Goal: Information Seeking & Learning: Learn about a topic

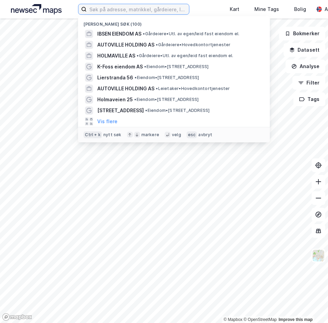
click at [135, 4] on input at bounding box center [138, 9] width 102 height 10
paste input "[PERSON_NAME] investering"
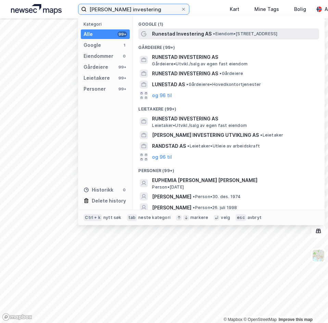
type input "[PERSON_NAME] investering"
click at [205, 35] on span "Runestad Investering AS" at bounding box center [182, 34] width 60 height 8
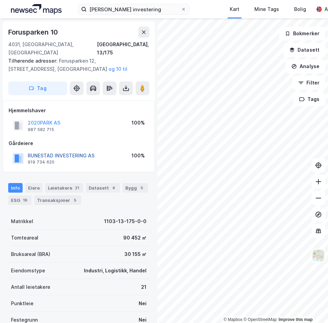
click at [0, 0] on button "RUNESTAD INVESTERING AS" at bounding box center [0, 0] width 0 height 0
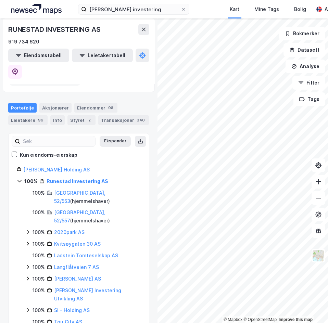
scroll to position [19, 0]
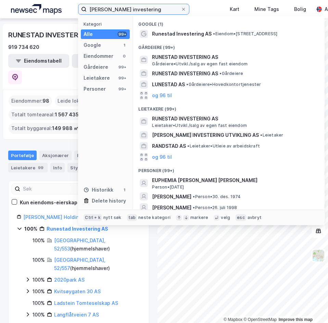
drag, startPoint x: 149, startPoint y: 11, endPoint x: 71, endPoint y: 11, distance: 77.8
click at [71, 11] on div "Runestad investering Kategori Alle 99+ Google 1 Eiendommer 0 Gårdeiere 99+ Leie…" at bounding box center [164, 9] width 328 height 19
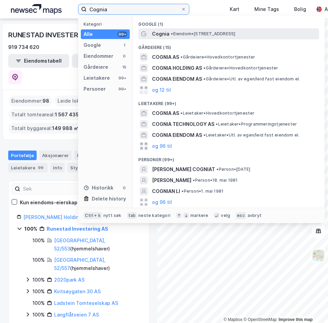
type input "Cognia"
click at [190, 34] on span "• Eiendom • Borgeskogen 46, 3160 Stokke" at bounding box center [203, 33] width 64 height 5
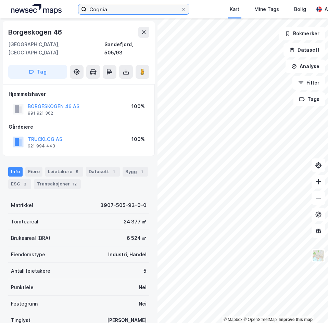
click at [128, 5] on input "Cognia" at bounding box center [134, 9] width 94 height 10
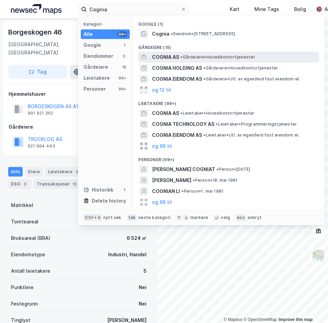
click at [176, 57] on span "COGNIA AS" at bounding box center [165, 57] width 27 height 8
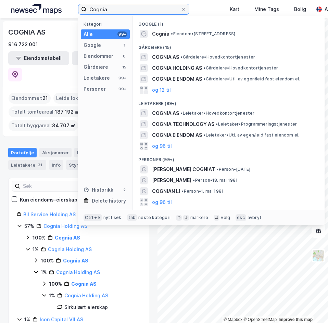
drag, startPoint x: 130, startPoint y: 10, endPoint x: 48, endPoint y: 5, distance: 82.4
click at [54, 12] on div "Cognia Kategori Alle 99+ Google 1 Eiendommer 0 Gårdeiere 15 Leietakere 99+ Pers…" at bounding box center [164, 9] width 328 height 19
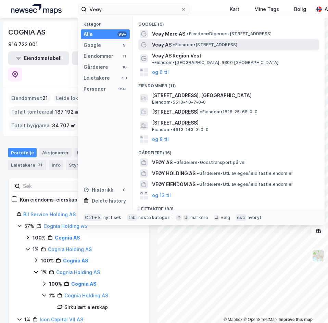
click at [197, 45] on span "• Eiendom • Solheimveien 3, 1461 Lørenskog" at bounding box center [205, 44] width 64 height 5
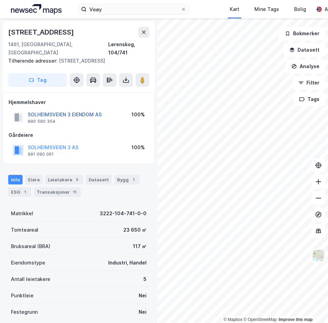
click at [0, 0] on button "SOLHEIMSVEIEN 3 EIENDOM AS" at bounding box center [0, 0] width 0 height 0
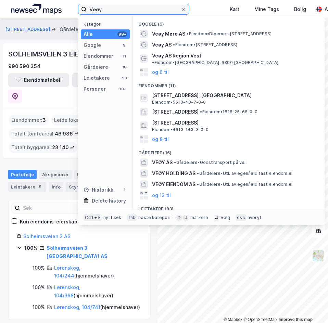
click at [132, 6] on input "Veøy" at bounding box center [134, 9] width 94 height 10
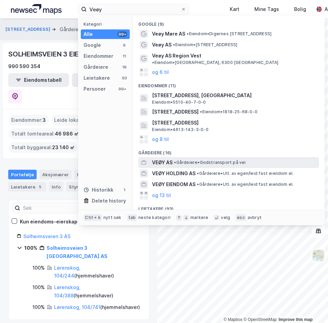
click at [169, 159] on span "VEØY AS" at bounding box center [162, 163] width 21 height 8
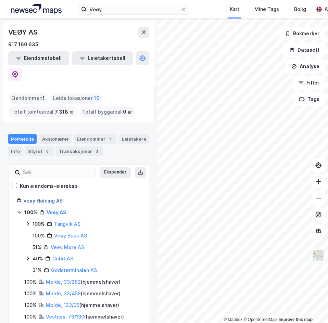
click at [54, 198] on link "Veøy Holding AS" at bounding box center [42, 201] width 39 height 6
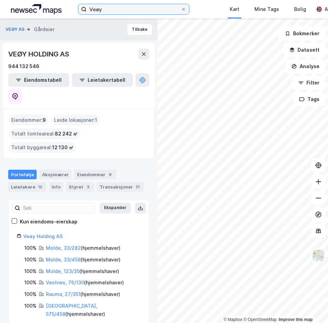
click at [130, 12] on input "Veøy" at bounding box center [134, 9] width 94 height 10
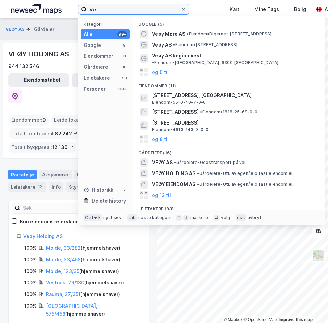
type input "V"
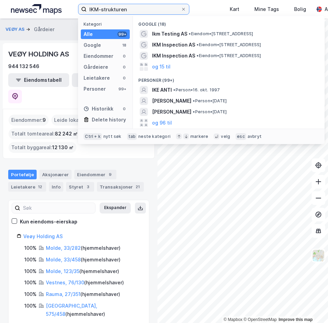
click at [101, 9] on input "IKM-strukturen" at bounding box center [134, 9] width 94 height 10
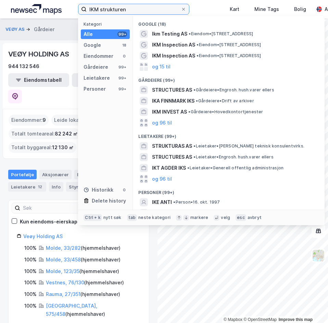
drag, startPoint x: 134, startPoint y: 11, endPoint x: 98, endPoint y: 9, distance: 35.4
click at [98, 9] on input "IKM strukturen" at bounding box center [134, 9] width 94 height 10
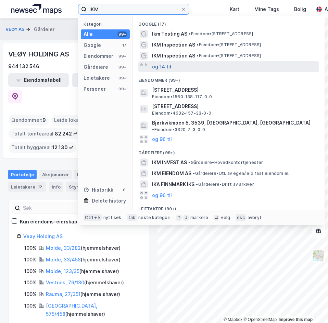
type input "IKM"
click at [163, 64] on button "og 14 til" at bounding box center [161, 67] width 19 height 8
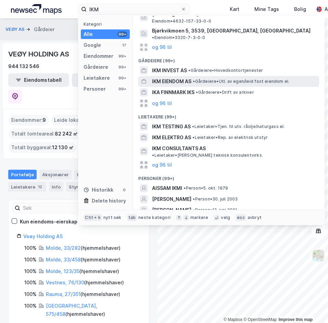
scroll to position [257, 0]
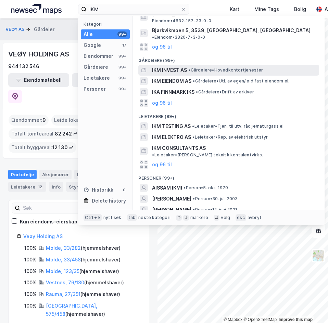
click at [190, 67] on span "•" at bounding box center [189, 69] width 2 height 5
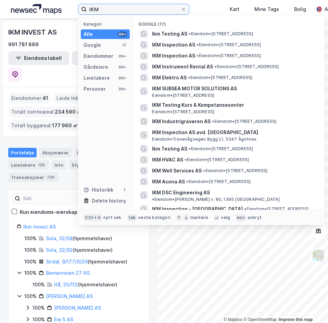
drag, startPoint x: 128, startPoint y: 11, endPoint x: 49, endPoint y: 1, distance: 79.5
click at [49, 1] on div "IKM Kategori Alle 99+ Google 17 Eiendommer 99+ Gårdeiere 99+ Leietakere 99+ Per…" at bounding box center [164, 9] width 328 height 19
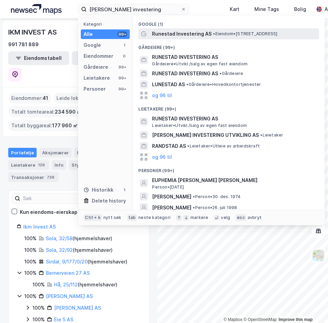
click at [202, 34] on span "[PERSON_NAME] Investering AS" at bounding box center [182, 34] width 60 height 8
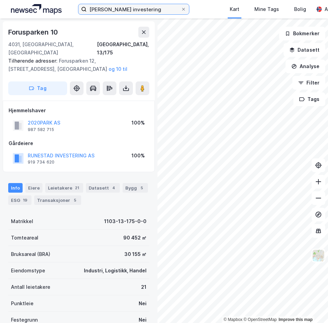
click at [149, 9] on input "Runestad investering" at bounding box center [134, 9] width 94 height 10
click at [53, 128] on div "Hjemmelshaver 2020PARK AS 987 582 715 100% Gårdeiere RUNESTAD INVESTERING AS 91…" at bounding box center [79, 137] width 140 height 60
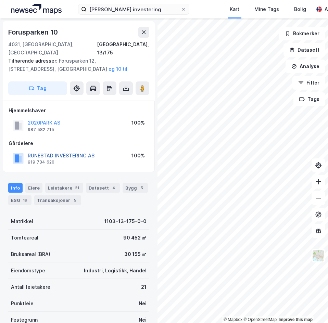
click at [0, 0] on button "RUNESTAD INVESTERING AS" at bounding box center [0, 0] width 0 height 0
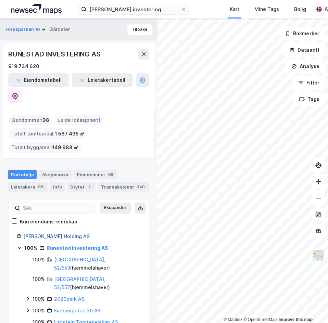
click at [62, 234] on link "[PERSON_NAME] Holding AS" at bounding box center [56, 237] width 66 height 6
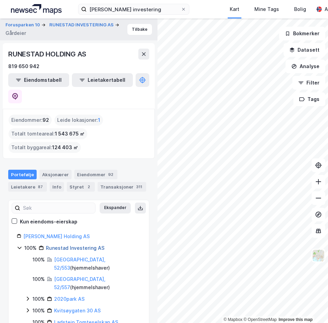
click at [65, 245] on link "[PERSON_NAME] Investering AS" at bounding box center [75, 248] width 59 height 6
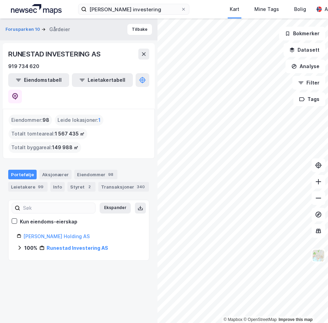
click at [20, 246] on icon at bounding box center [20, 248] width 2 height 4
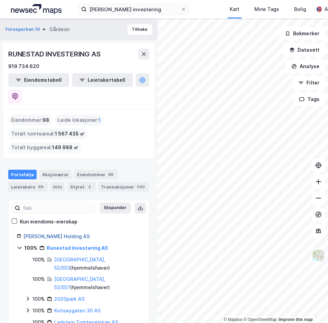
click at [50, 234] on link "[PERSON_NAME] Holding AS" at bounding box center [56, 237] width 66 height 6
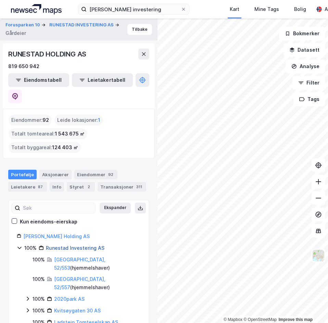
click at [72, 245] on link "[PERSON_NAME] Investering AS" at bounding box center [75, 248] width 59 height 6
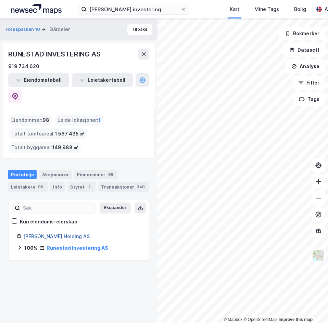
click at [60, 234] on link "[PERSON_NAME] Holding AS" at bounding box center [56, 237] width 66 height 6
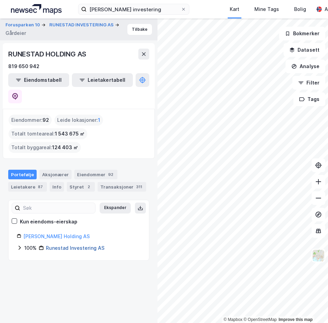
click at [66, 245] on link "[PERSON_NAME] Investering AS" at bounding box center [75, 248] width 59 height 6
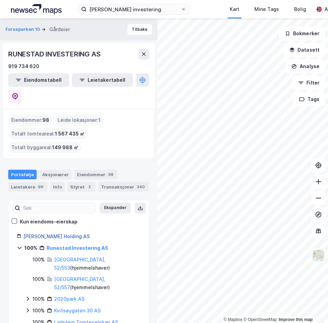
click at [62, 234] on link "[PERSON_NAME] Holding AS" at bounding box center [56, 237] width 66 height 6
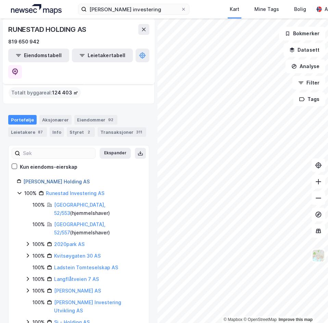
scroll to position [53, 0]
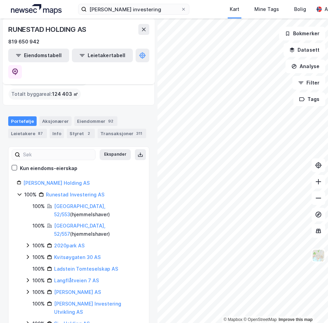
click at [29, 243] on icon at bounding box center [27, 245] width 5 height 5
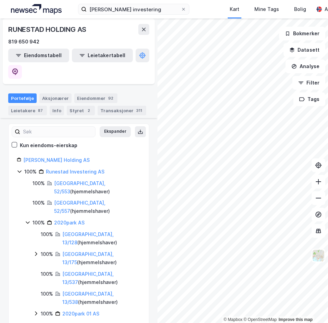
scroll to position [88, 0]
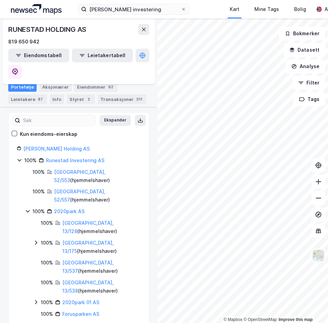
click at [27, 209] on icon at bounding box center [27, 211] width 5 height 5
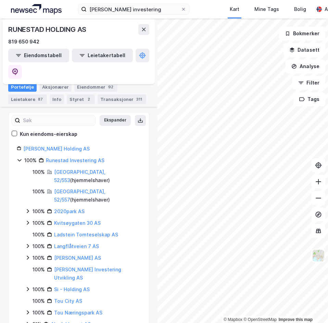
click at [27, 209] on icon at bounding box center [27, 211] width 5 height 5
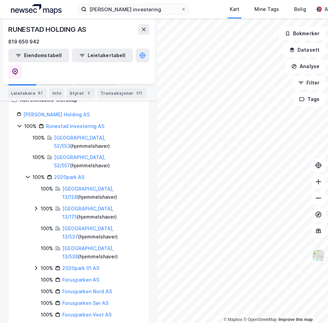
scroll to position [156, 0]
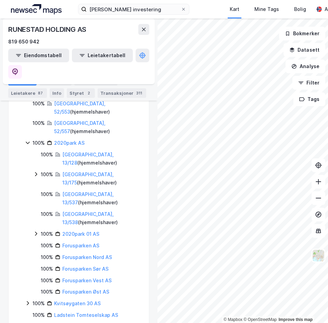
click at [35, 231] on icon at bounding box center [35, 233] width 5 height 5
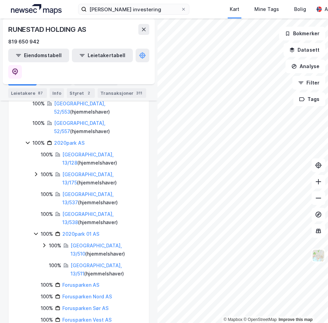
click at [36, 231] on icon at bounding box center [35, 233] width 5 height 5
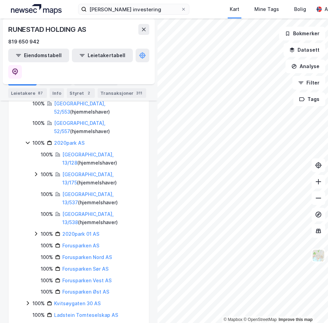
click at [36, 231] on icon at bounding box center [35, 233] width 5 height 5
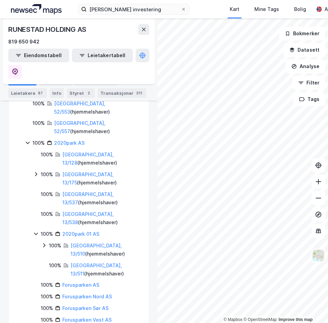
click at [36, 233] on icon at bounding box center [36, 234] width 4 height 2
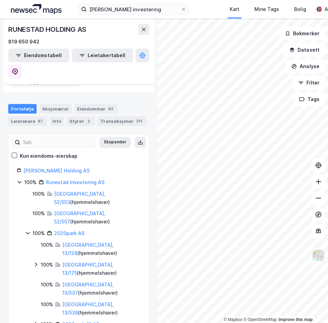
scroll to position [53, 0]
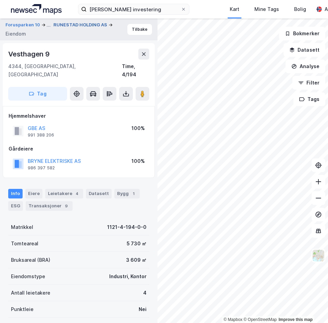
click at [57, 26] on button "[PERSON_NAME] HOLDING AS" at bounding box center [80, 25] width 55 height 7
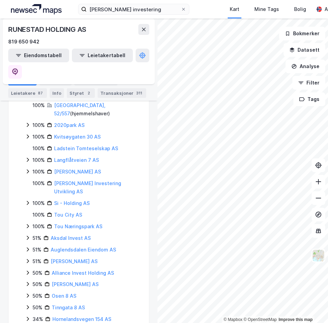
scroll to position [225, 0]
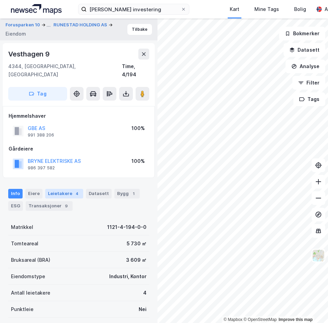
click at [53, 190] on div "Leietakere 4" at bounding box center [64, 194] width 38 height 10
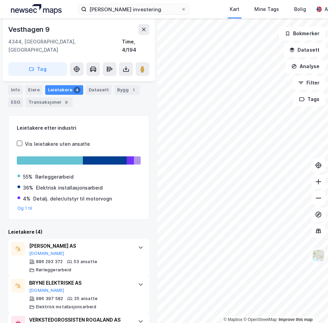
scroll to position [99, 0]
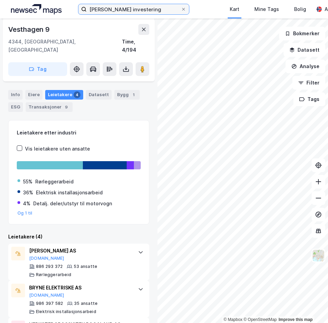
click at [146, 10] on input "Runestad investering" at bounding box center [134, 9] width 94 height 10
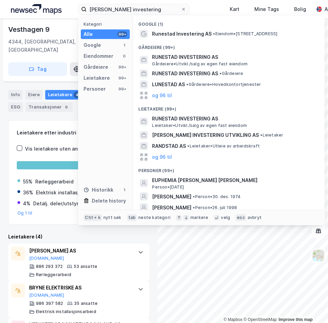
click at [64, 33] on div "Vesthagen 9" at bounding box center [78, 29] width 141 height 11
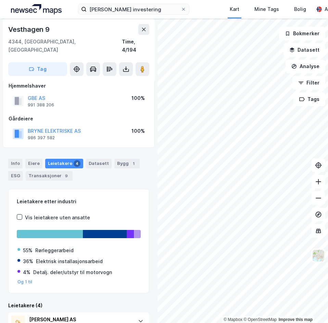
scroll to position [0, 0]
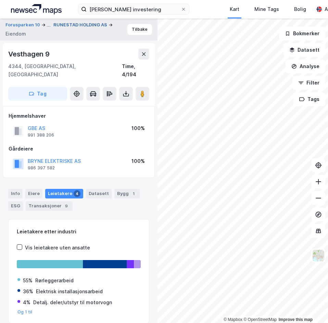
click at [64, 25] on button "[PERSON_NAME] HOLDING AS" at bounding box center [80, 25] width 55 height 7
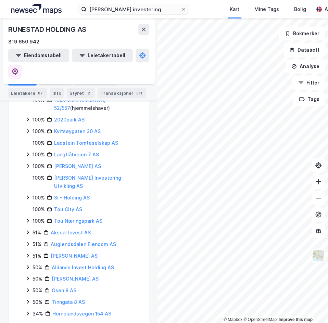
scroll to position [190, 0]
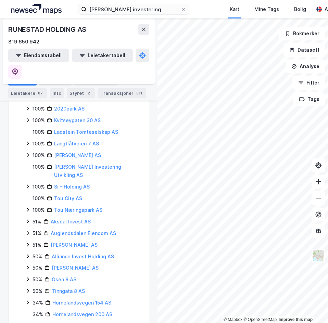
click at [29, 184] on icon at bounding box center [27, 186] width 5 height 5
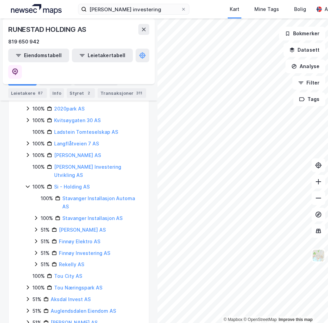
click at [28, 184] on icon at bounding box center [27, 186] width 5 height 5
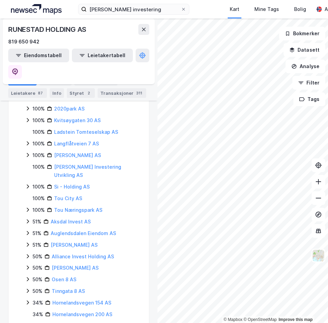
click at [28, 184] on icon at bounding box center [27, 186] width 5 height 5
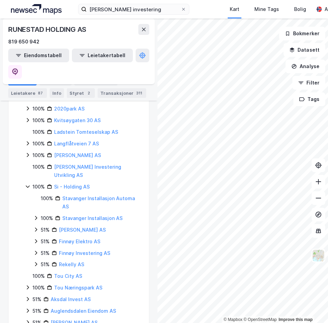
click at [37, 215] on icon at bounding box center [35, 217] width 5 height 5
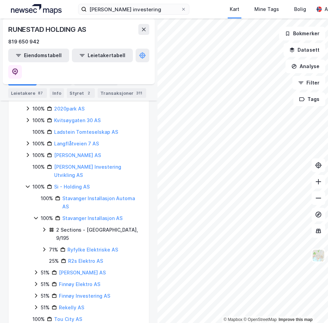
click at [37, 215] on icon at bounding box center [35, 217] width 5 height 5
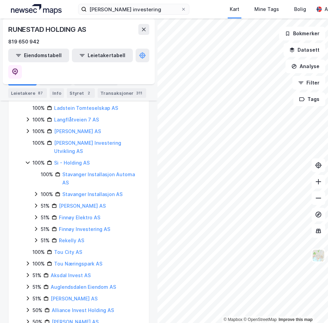
scroll to position [225, 0]
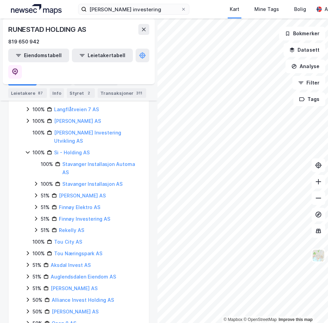
click at [37, 193] on icon at bounding box center [35, 195] width 5 height 5
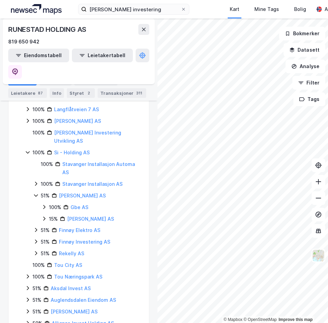
click at [42, 205] on icon at bounding box center [43, 207] width 5 height 5
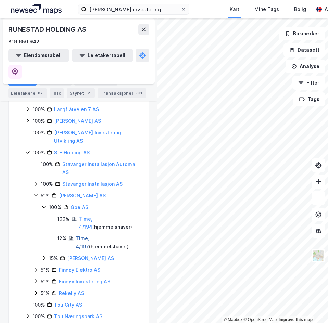
click at [89, 236] on link "Time, 4/197" at bounding box center [83, 243] width 14 height 14
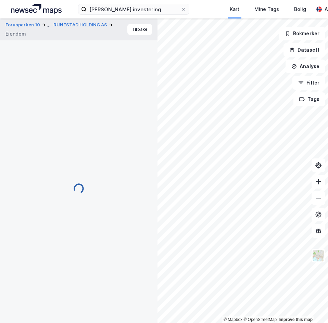
scroll to position [2, 0]
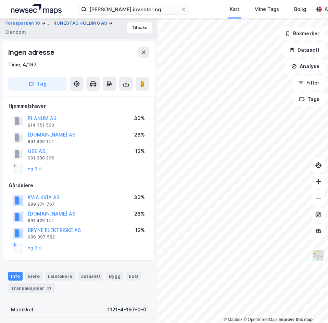
click at [75, 22] on button "[PERSON_NAME] HOLDING AS" at bounding box center [80, 23] width 55 height 7
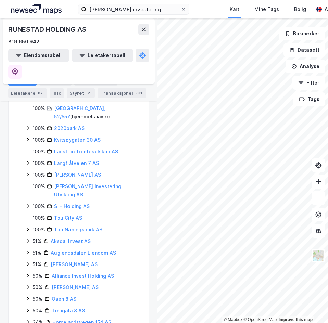
scroll to position [171, 0]
click at [30, 203] on icon at bounding box center [27, 205] width 5 height 5
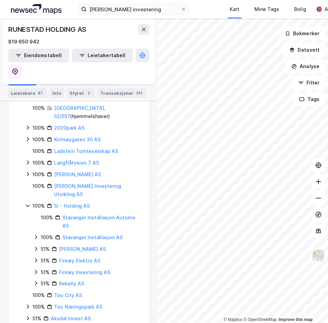
scroll to position [206, 0]
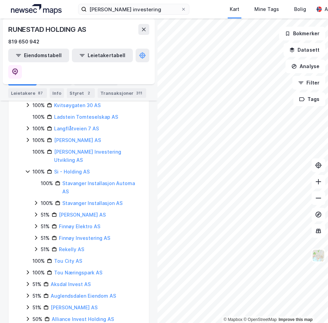
click at [37, 247] on icon at bounding box center [35, 249] width 5 height 5
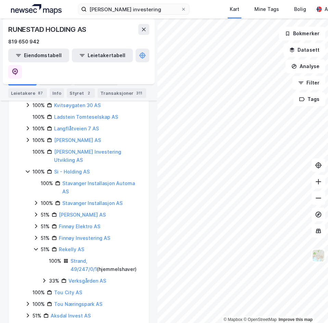
click at [37, 249] on icon at bounding box center [36, 250] width 4 height 2
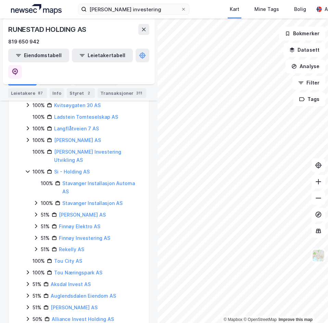
click at [35, 212] on icon at bounding box center [35, 214] width 5 height 5
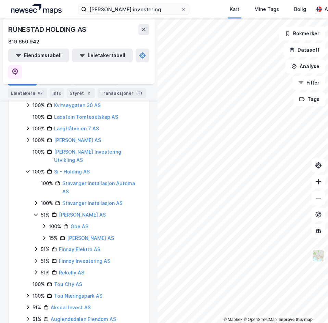
click at [44, 235] on icon at bounding box center [43, 237] width 5 height 5
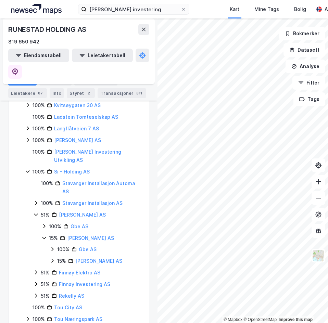
click at [44, 235] on icon at bounding box center [43, 237] width 5 height 5
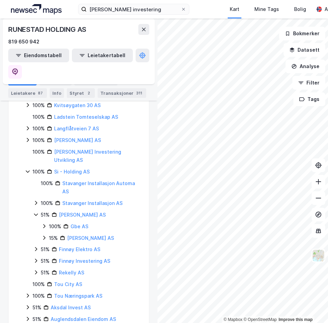
click at [45, 224] on icon at bounding box center [43, 226] width 5 height 5
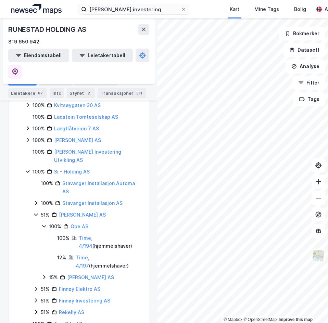
click at [46, 224] on icon at bounding box center [43, 226] width 5 height 5
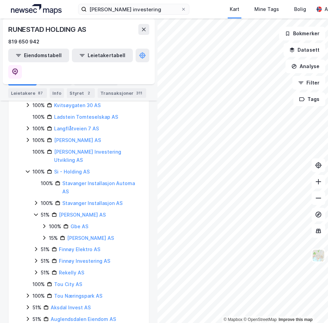
click at [46, 235] on icon at bounding box center [43, 237] width 5 height 5
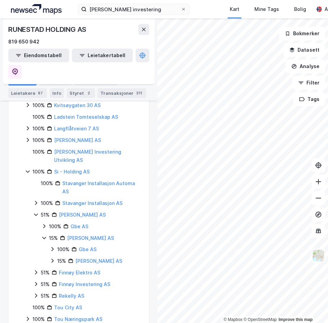
click at [49, 234] on div "15% Bryne Elektriske AS 100% Gbe AS 15% Bryne Elektriske AS" at bounding box center [90, 250] width 99 height 32
click at [51, 247] on icon at bounding box center [52, 249] width 5 height 5
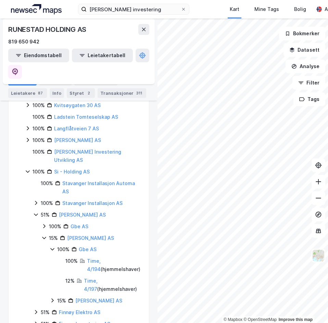
click at [51, 247] on icon at bounding box center [52, 249] width 5 height 5
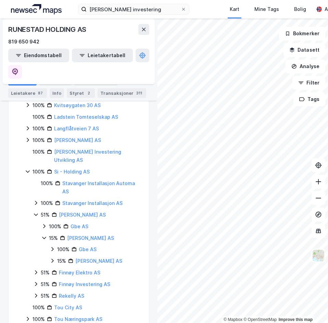
click at [51, 258] on icon at bounding box center [52, 260] width 5 height 5
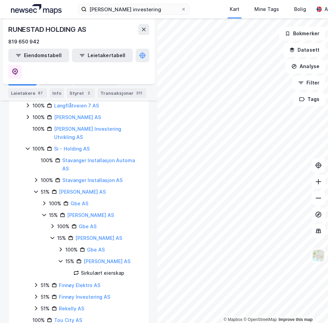
scroll to position [240, 0]
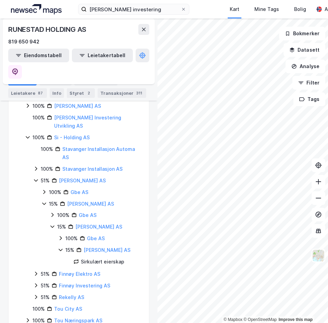
click at [57, 227] on div "15% Bryne Elektriske AS 100% Gbe AS 15% Bryne Elektriske AS Sirkulært eierskap" at bounding box center [95, 245] width 91 height 44
click at [59, 249] on icon at bounding box center [61, 250] width 4 height 2
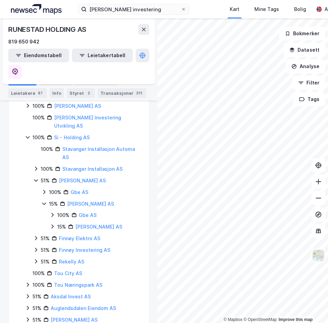
click at [45, 201] on icon at bounding box center [43, 203] width 5 height 5
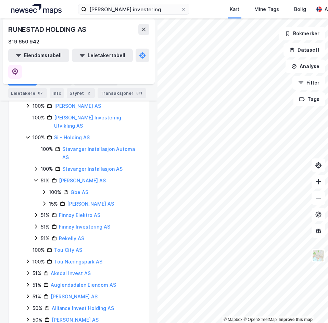
click at [38, 178] on icon at bounding box center [35, 180] width 5 height 5
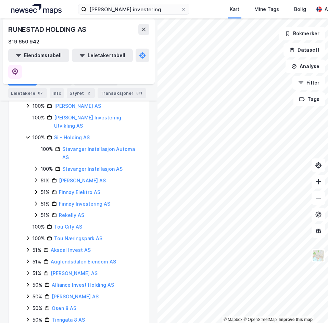
click at [36, 212] on icon at bounding box center [35, 214] width 5 height 5
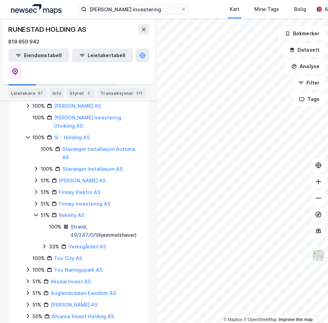
click at [76, 224] on link "Strand, 49/247/0/1" at bounding box center [84, 231] width 26 height 14
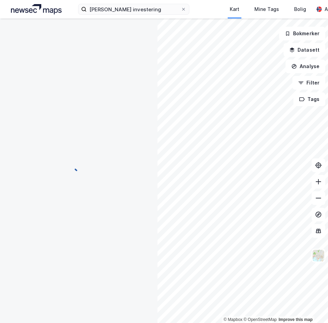
scroll to position [0, 0]
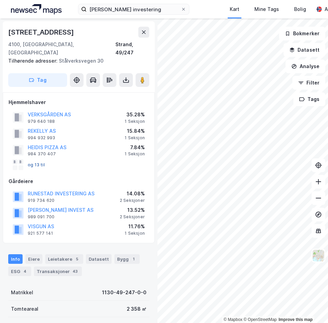
click at [0, 0] on button "og 13 til" at bounding box center [0, 0] width 0 height 0
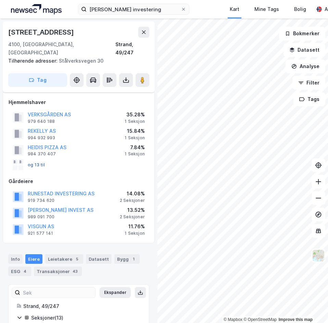
scroll to position [152, 0]
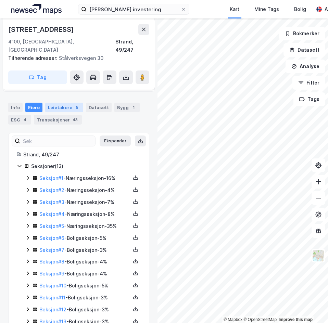
click at [50, 103] on div "Leietakere 5" at bounding box center [64, 108] width 38 height 10
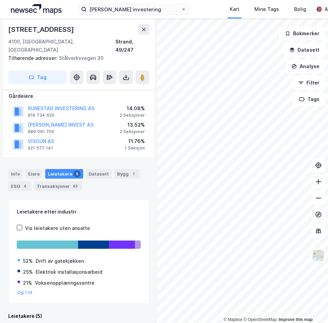
scroll to position [152, 0]
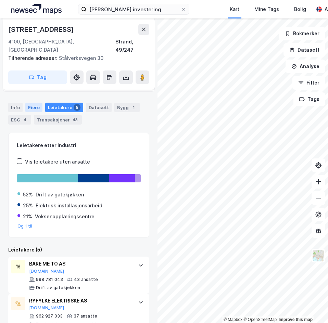
click at [32, 103] on div "Eiere" at bounding box center [33, 108] width 17 height 10
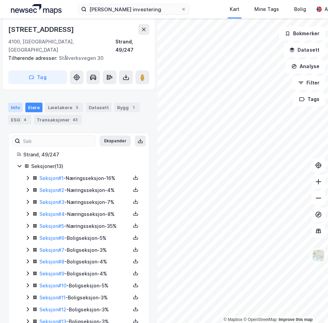
click at [12, 103] on div "Info" at bounding box center [15, 108] width 14 height 10
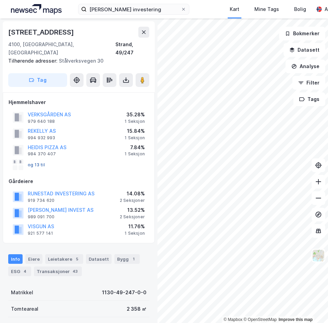
click at [0, 0] on button "og 13 til" at bounding box center [0, 0] width 0 height 0
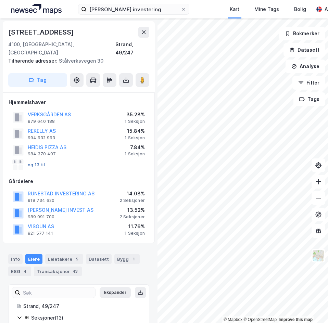
scroll to position [152, 0]
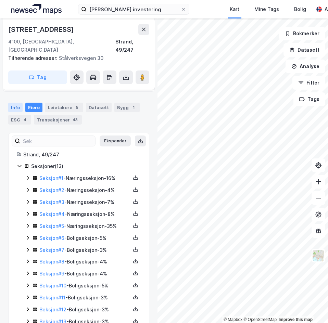
click at [12, 103] on div "Info" at bounding box center [15, 108] width 14 height 10
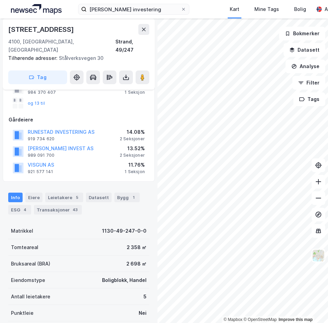
scroll to position [137, 0]
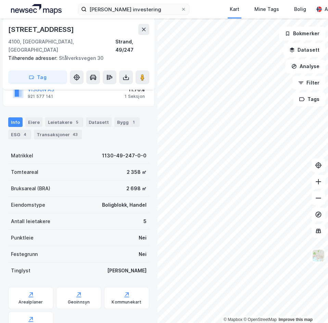
click at [95, 151] on div "Matrikkel 1130-49-247-0-0" at bounding box center [78, 156] width 141 height 16
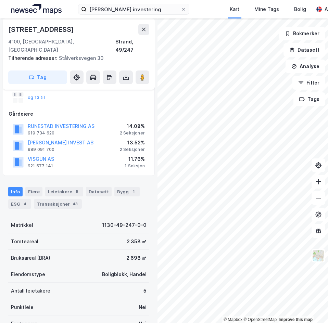
scroll to position [0, 0]
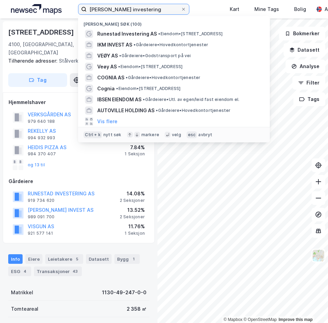
click at [147, 8] on input "Runestad investering" at bounding box center [134, 9] width 94 height 10
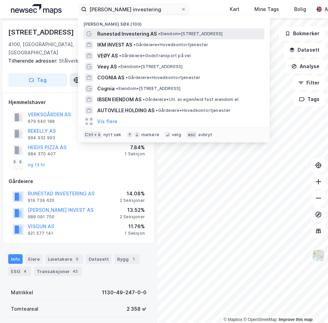
click at [129, 32] on span "[PERSON_NAME] Investering AS" at bounding box center [127, 34] width 60 height 8
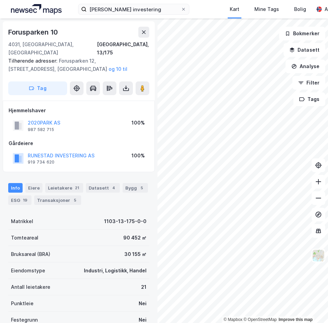
scroll to position [1, 0]
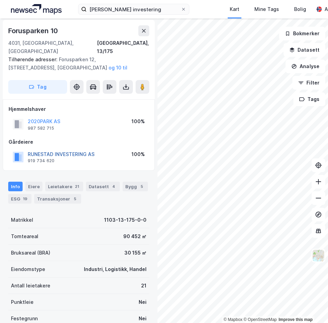
click at [0, 0] on button "RUNESTAD INVESTERING AS" at bounding box center [0, 0] width 0 height 0
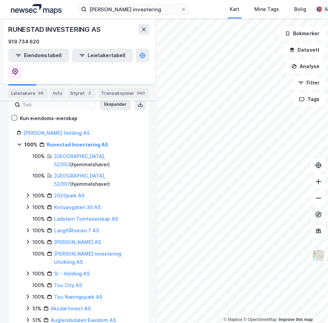
scroll to position [137, 0]
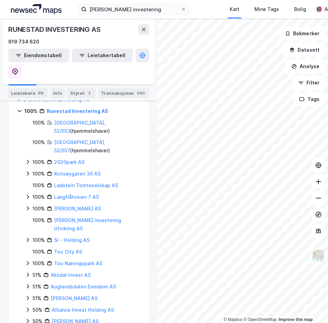
click at [31, 236] on div "100% Si - Holding AS" at bounding box center [83, 240] width 116 height 8
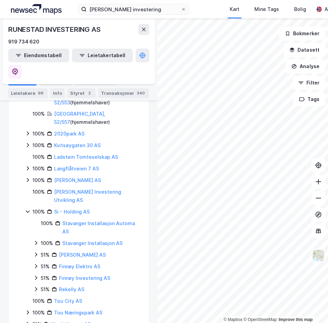
scroll to position [206, 0]
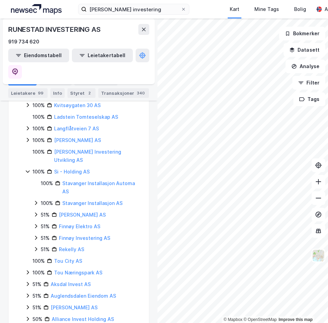
click at [35, 247] on icon at bounding box center [35, 249] width 5 height 5
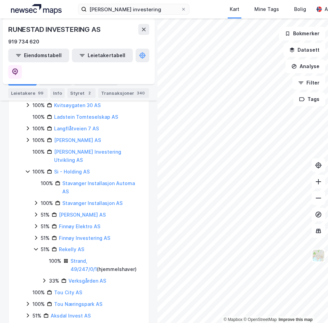
click at [35, 247] on icon at bounding box center [35, 249] width 5 height 5
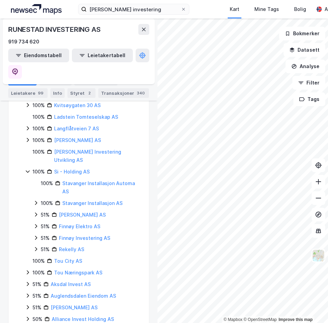
click at [35, 234] on div "51% Finnøy Investering AS" at bounding box center [87, 238] width 108 height 8
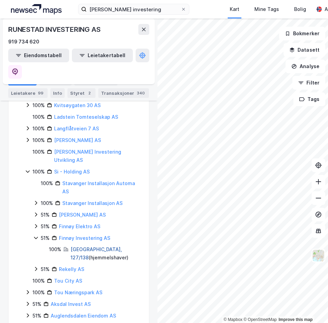
click at [80, 247] on link "Stavanger, 127/138" at bounding box center [96, 254] width 51 height 14
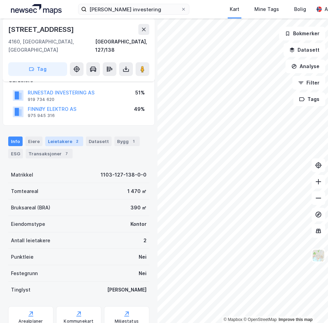
click at [59, 137] on div "Leietakere 2" at bounding box center [64, 142] width 38 height 10
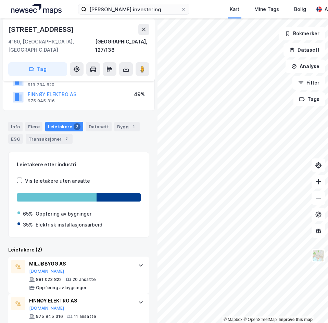
scroll to position [91, 0]
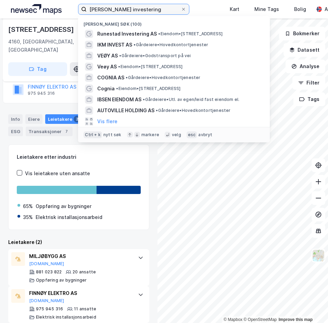
click at [150, 10] on input "Runestad investering" at bounding box center [134, 9] width 94 height 10
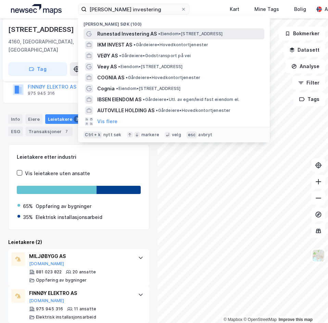
click at [142, 31] on span "[PERSON_NAME] Investering AS" at bounding box center [127, 34] width 60 height 8
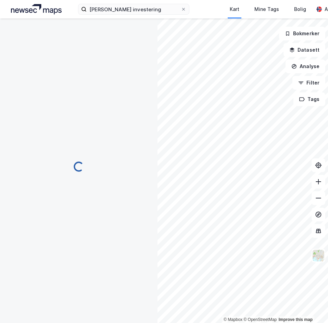
scroll to position [14, 0]
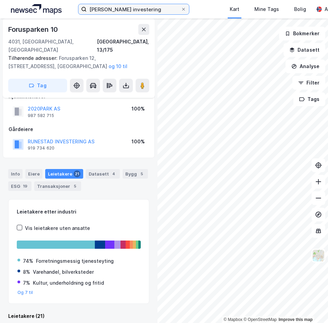
click at [143, 13] on input "Runestad investering" at bounding box center [134, 9] width 94 height 10
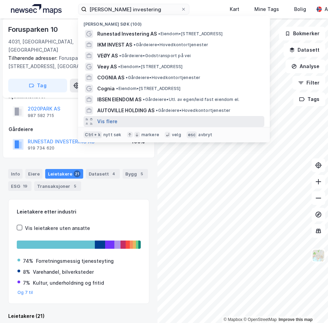
click at [112, 122] on button "Vis flere" at bounding box center [107, 122] width 20 height 8
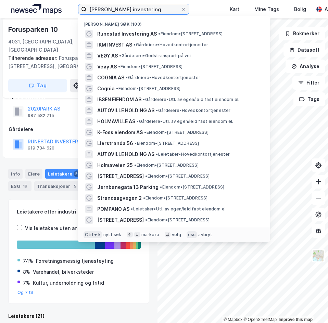
click at [143, 10] on input "Runestad investering" at bounding box center [134, 9] width 94 height 10
click at [157, 10] on input "Runestad investering" at bounding box center [134, 9] width 94 height 10
click at [164, 10] on input "Runestad investering" at bounding box center [134, 9] width 94 height 10
click at [173, 11] on input "Runestad investering" at bounding box center [134, 9] width 94 height 10
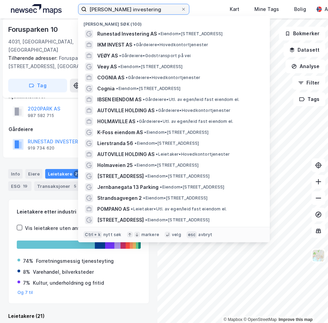
click at [173, 11] on input "Runestad investering" at bounding box center [134, 9] width 94 height 10
click at [165, 12] on input "Runestad investering" at bounding box center [134, 9] width 94 height 10
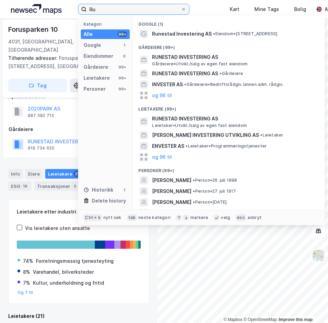
type input "R"
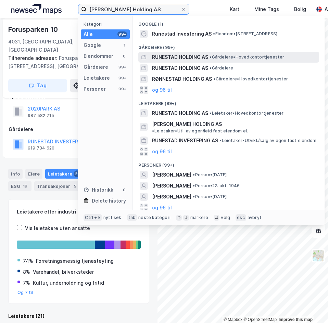
type input "[PERSON_NAME] Holding AS"
click at [187, 57] on span "[PERSON_NAME] HOLDING AS" at bounding box center [180, 57] width 56 height 8
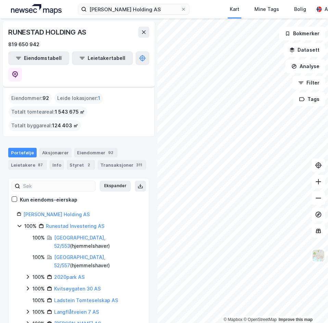
scroll to position [103, 0]
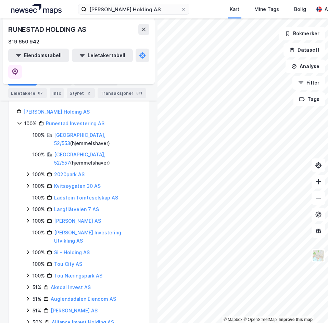
click at [28, 219] on icon at bounding box center [28, 221] width 2 height 4
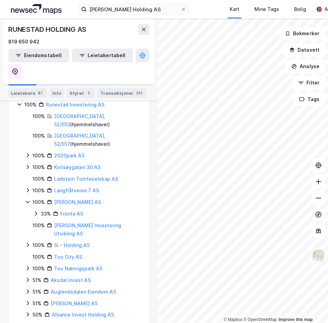
scroll to position [137, 0]
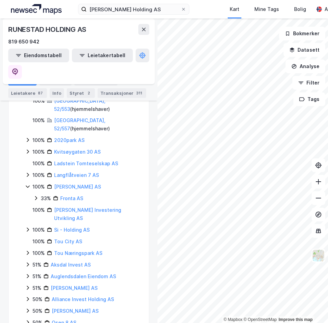
click at [27, 227] on icon at bounding box center [27, 229] width 5 height 5
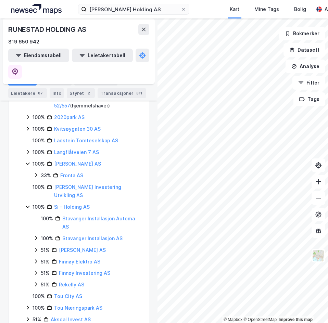
scroll to position [171, 0]
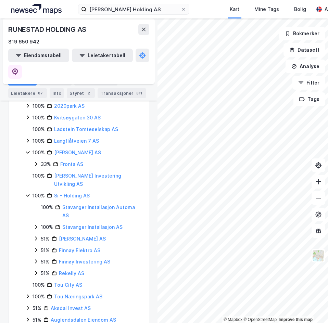
click at [27, 150] on icon at bounding box center [27, 152] width 5 height 5
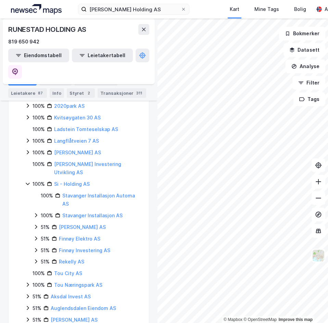
scroll to position [206, 0]
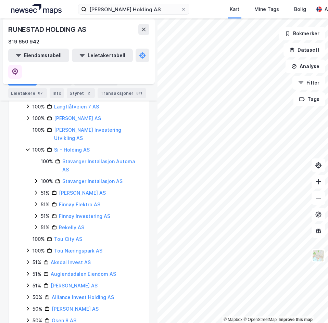
click at [36, 202] on icon at bounding box center [35, 204] width 5 height 5
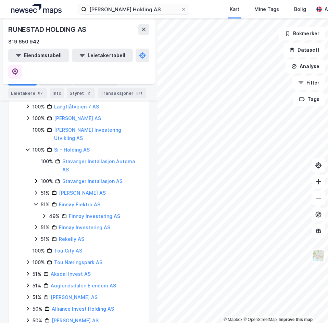
click at [35, 225] on icon at bounding box center [35, 227] width 5 height 5
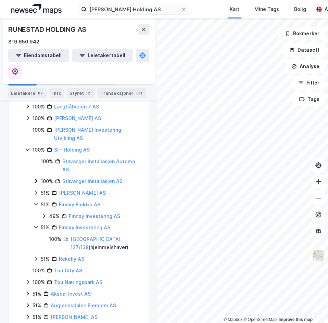
click at [43, 213] on icon at bounding box center [43, 215] width 5 height 5
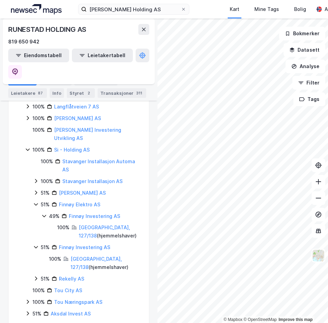
click at [38, 245] on icon at bounding box center [35, 247] width 5 height 5
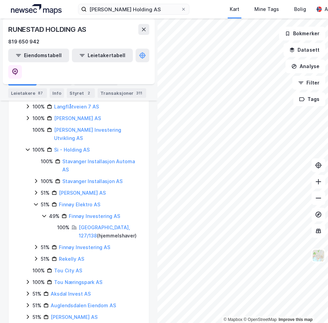
click at [36, 202] on icon at bounding box center [35, 204] width 5 height 5
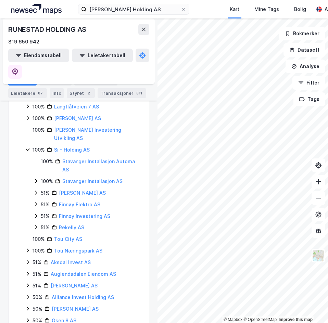
click at [35, 190] on icon at bounding box center [35, 192] width 5 height 5
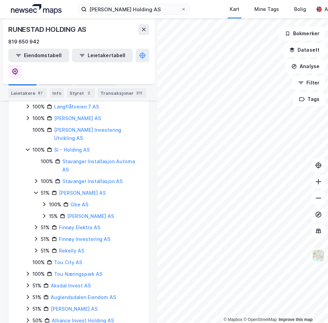
click at [35, 190] on icon at bounding box center [35, 192] width 5 height 5
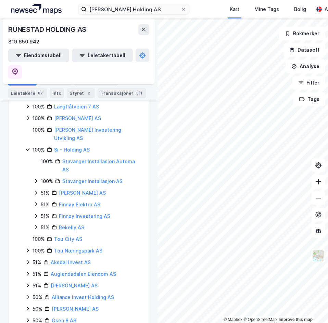
click at [35, 190] on icon at bounding box center [35, 192] width 5 height 5
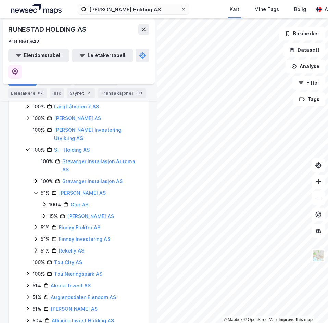
click at [35, 190] on icon at bounding box center [35, 192] width 5 height 5
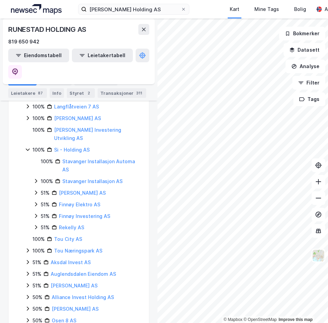
click at [36, 178] on icon at bounding box center [35, 180] width 5 height 5
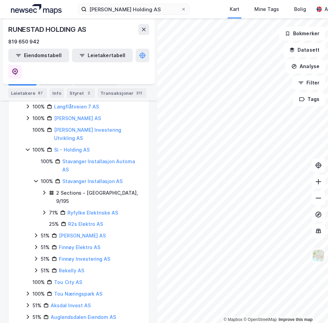
click at [43, 190] on icon at bounding box center [43, 192] width 5 height 5
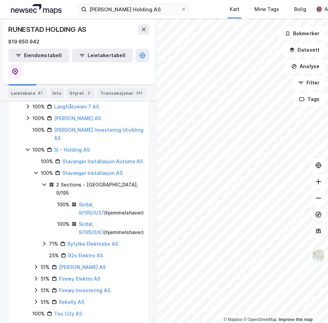
click at [34, 170] on icon at bounding box center [35, 172] width 5 height 5
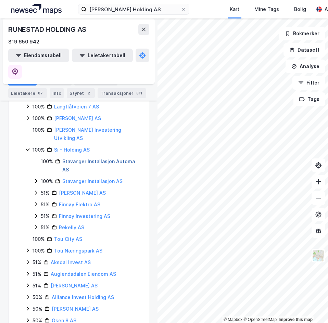
click at [97, 159] on link "Stavanger Installasjon Automa AS" at bounding box center [98, 166] width 73 height 14
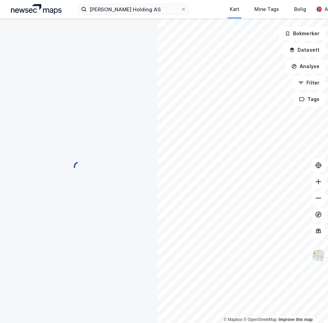
scroll to position [0, 0]
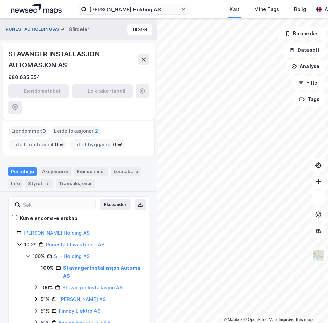
click at [33, 29] on button "[PERSON_NAME] HOLDING AS" at bounding box center [32, 29] width 55 height 7
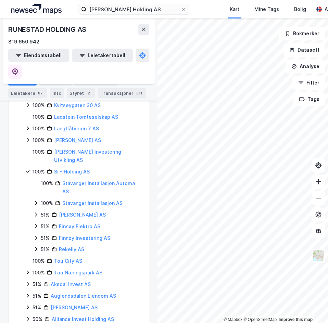
scroll to position [171, 0]
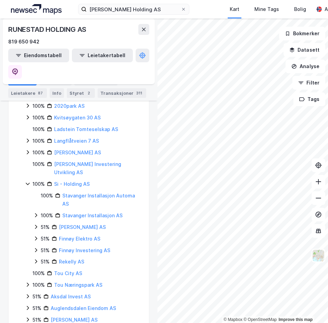
click at [26, 181] on icon at bounding box center [27, 183] width 5 height 5
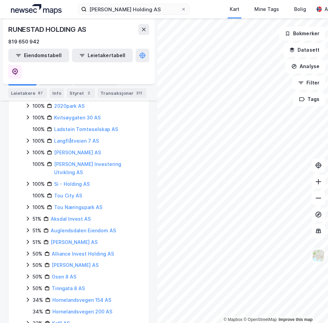
scroll to position [203, 0]
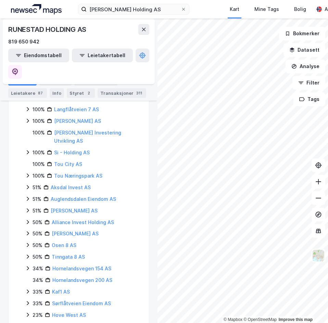
click at [27, 323] on icon at bounding box center [27, 326] width 5 height 5
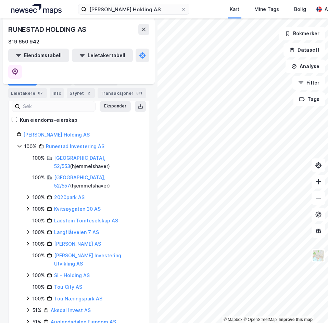
scroll to position [44, 0]
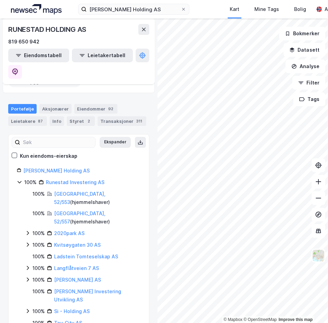
click at [27, 231] on icon at bounding box center [27, 233] width 5 height 5
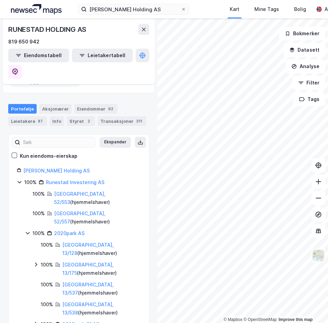
click at [27, 233] on icon at bounding box center [28, 234] width 4 height 2
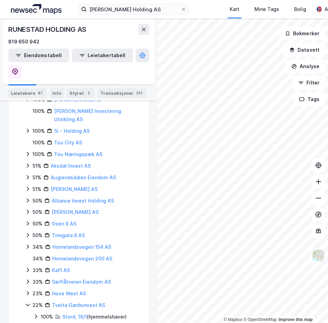
scroll to position [249, 0]
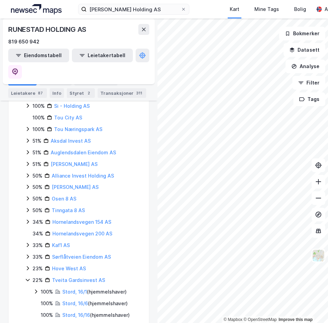
click at [68, 323] on link "Stord, 16/20" at bounding box center [76, 327] width 29 height 6
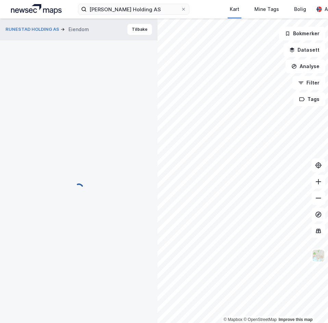
scroll to position [14, 0]
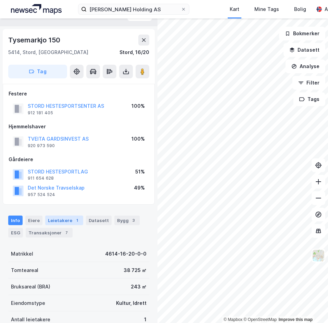
click at [53, 218] on div "Leietakere 1" at bounding box center [64, 221] width 38 height 10
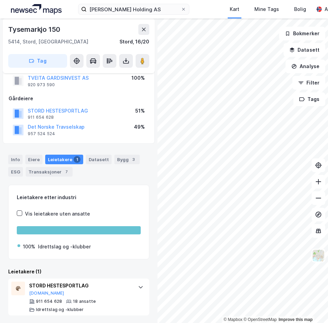
scroll to position [76, 0]
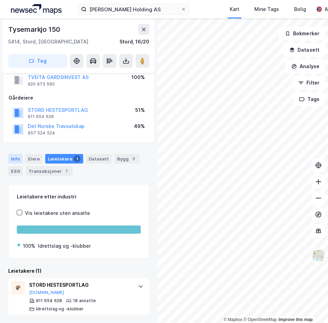
click at [13, 156] on div "Info" at bounding box center [15, 159] width 14 height 10
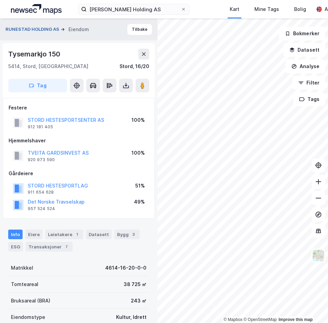
click at [36, 29] on button "[PERSON_NAME] HOLDING AS" at bounding box center [32, 29] width 55 height 7
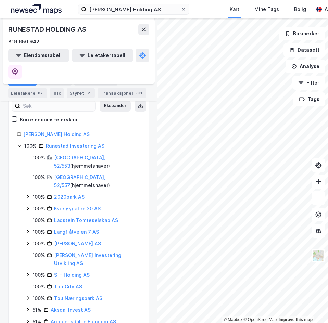
scroll to position [69, 0]
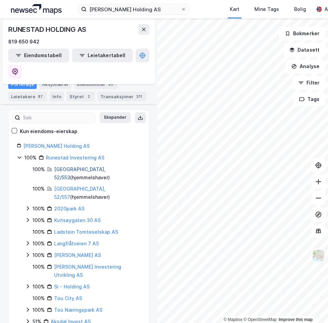
click at [75, 167] on link "[GEOGRAPHIC_DATA], 52/553" at bounding box center [79, 174] width 51 height 14
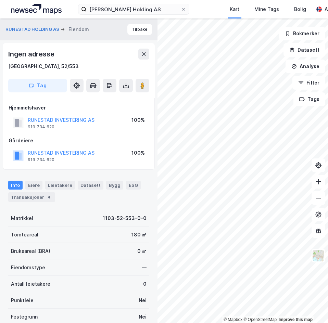
scroll to position [0, 0]
click at [144, 51] on button at bounding box center [143, 53] width 11 height 11
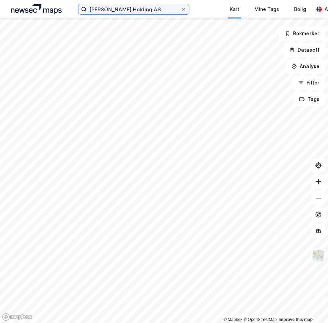
click at [136, 13] on input "[PERSON_NAME] Holding AS" at bounding box center [134, 9] width 94 height 10
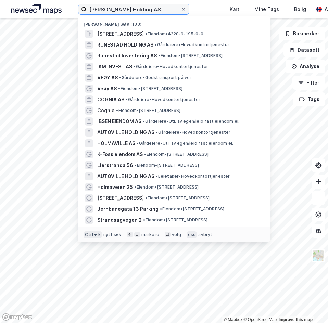
click at [143, 10] on input "[PERSON_NAME] Holding AS" at bounding box center [134, 9] width 94 height 10
click at [151, 9] on input "[PERSON_NAME] Holding AS" at bounding box center [134, 9] width 94 height 10
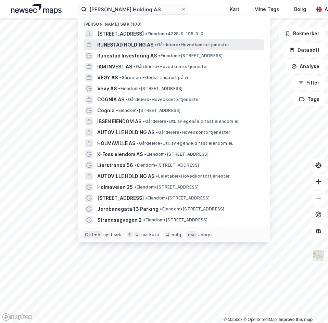
click at [155, 43] on div "RUNESTAD HOLDING AS • Gårdeiere • Hovedkontortjenester" at bounding box center [180, 45] width 166 height 8
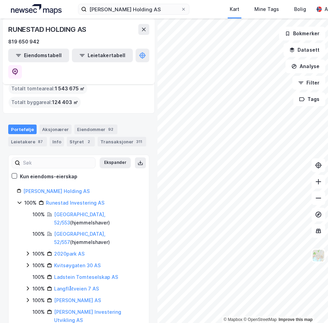
scroll to position [34, 0]
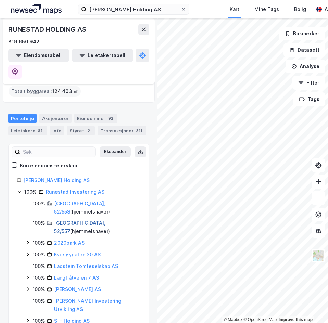
click at [85, 220] on link "[GEOGRAPHIC_DATA], 52/557" at bounding box center [79, 227] width 51 height 14
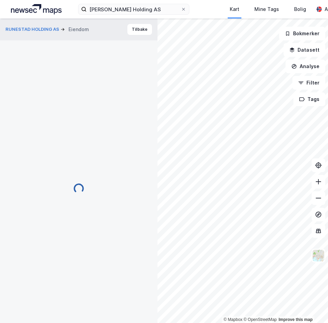
scroll to position [0, 0]
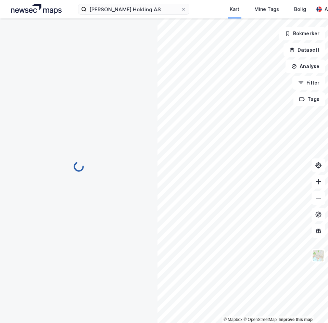
scroll to position [0, 0]
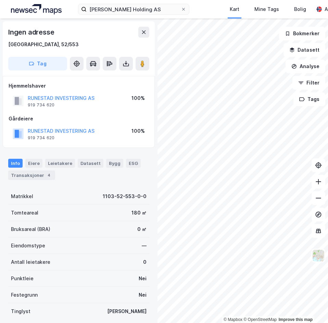
scroll to position [0, 0]
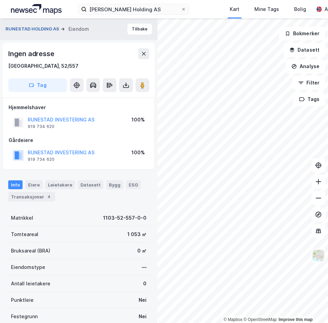
click at [42, 30] on button "[PERSON_NAME] HOLDING AS" at bounding box center [32, 29] width 55 height 7
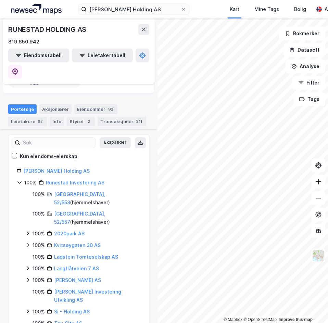
scroll to position [69, 0]
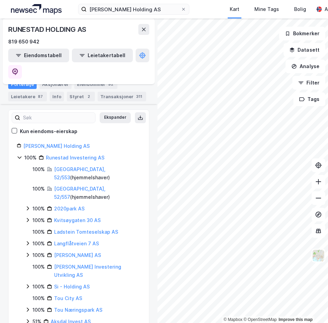
click at [29, 207] on icon at bounding box center [28, 209] width 2 height 4
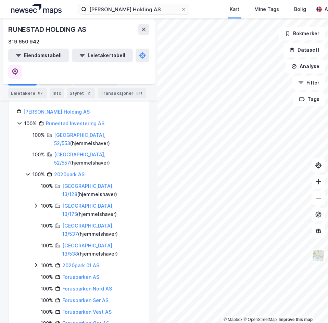
scroll to position [137, 0]
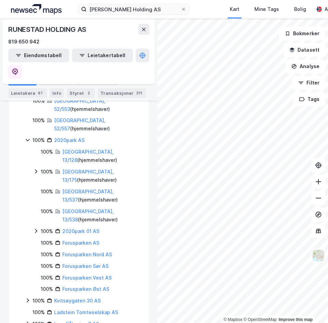
click at [36, 229] on icon at bounding box center [36, 231] width 2 height 4
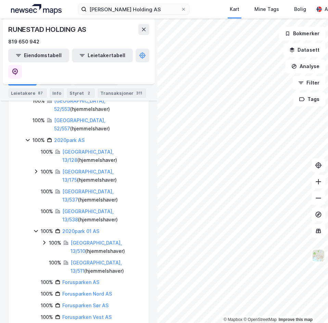
click at [36, 229] on icon at bounding box center [35, 231] width 5 height 5
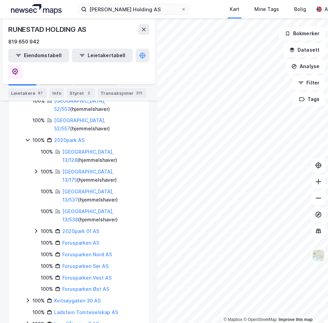
click at [34, 229] on icon at bounding box center [35, 231] width 5 height 5
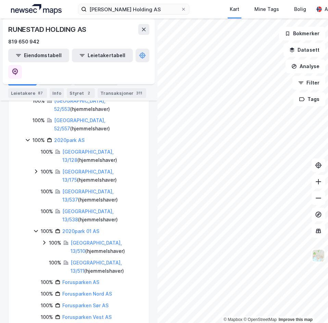
scroll to position [171, 0]
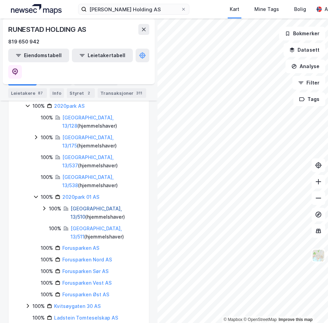
click at [95, 206] on link "Stavanger, 13/510" at bounding box center [96, 213] width 51 height 14
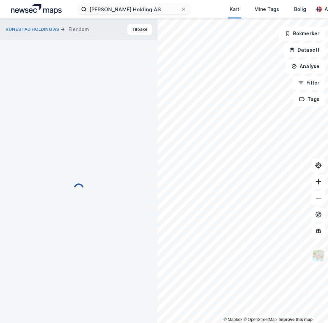
scroll to position [0, 0]
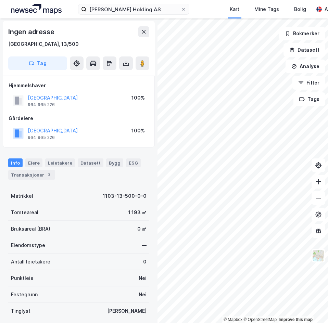
scroll to position [0, 0]
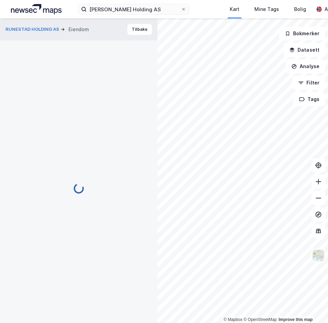
scroll to position [0, 0]
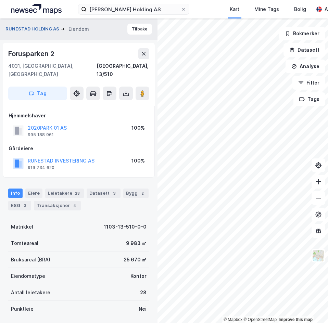
click at [53, 30] on button "[PERSON_NAME] HOLDING AS" at bounding box center [32, 29] width 55 height 7
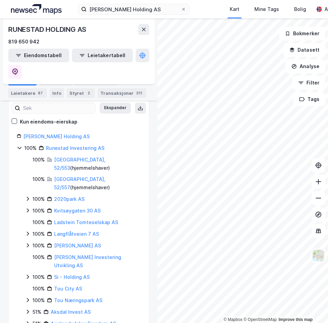
scroll to position [69, 0]
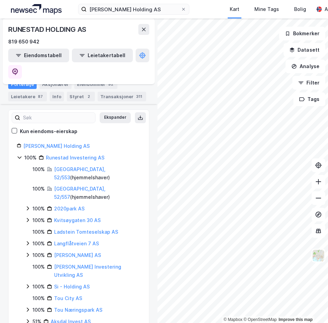
click at [29, 206] on icon at bounding box center [27, 208] width 5 height 5
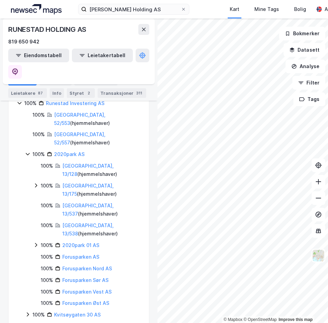
scroll to position [137, 0]
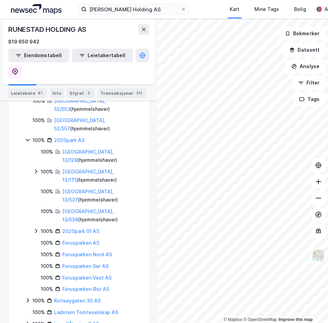
click at [38, 229] on icon at bounding box center [35, 231] width 5 height 5
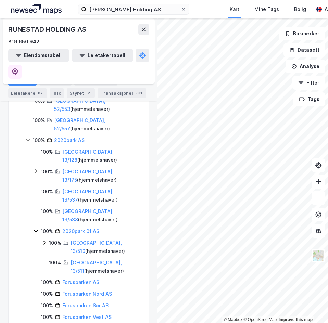
click at [83, 259] on div "Stavanger, 13/511 ( hjemmelshaver )" at bounding box center [106, 267] width 70 height 16
click at [84, 260] on link "Stavanger, 13/511" at bounding box center [96, 267] width 51 height 14
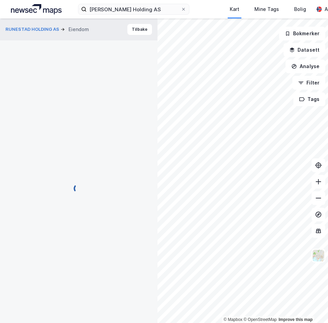
scroll to position [0, 0]
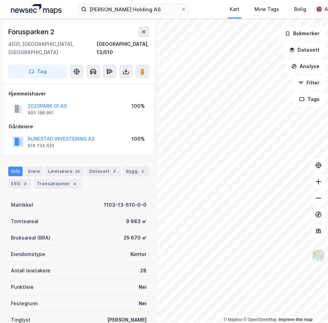
scroll to position [0, 0]
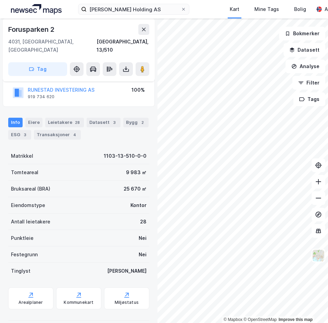
scroll to position [50, 0]
click at [69, 118] on div "Leietakere 28" at bounding box center [64, 123] width 39 height 10
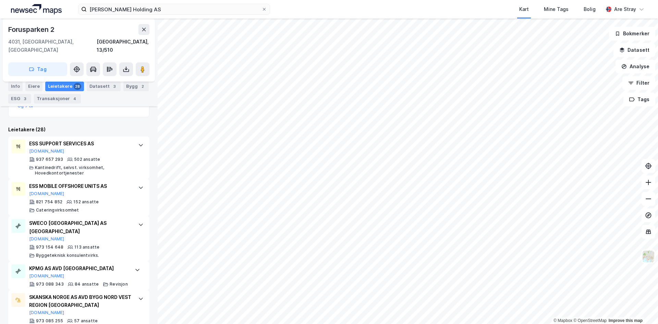
scroll to position [198, 0]
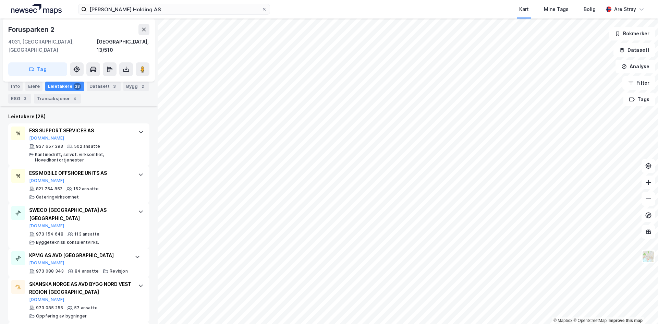
click at [114, 112] on div "Leietakere (28)" at bounding box center [78, 116] width 141 height 8
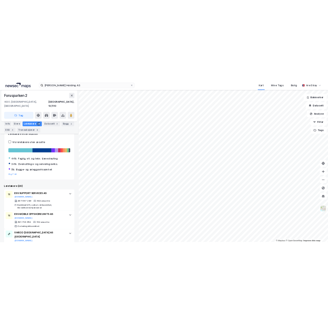
scroll to position [137, 0]
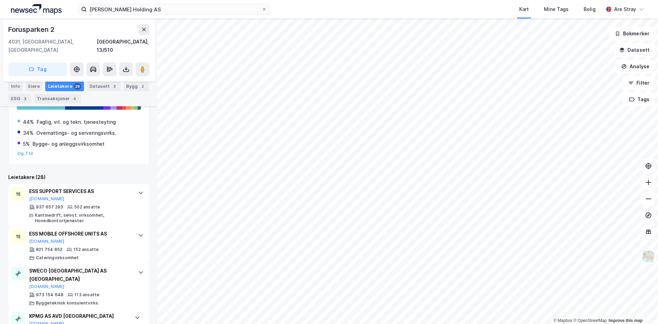
click at [296, 14] on div "Runestad Holding AS Kart Mine Tags Bolig Are Stray" at bounding box center [329, 9] width 658 height 19
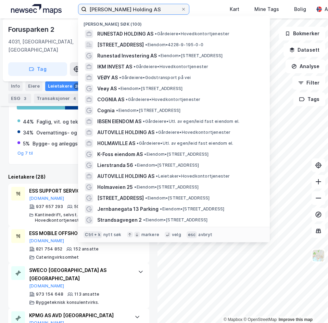
click at [120, 8] on input "[PERSON_NAME] Holding AS" at bounding box center [134, 9] width 94 height 10
click at [148, 9] on input "[PERSON_NAME] Holding AS" at bounding box center [134, 9] width 94 height 10
click at [149, 9] on input "[PERSON_NAME] Holding AS" at bounding box center [134, 9] width 94 height 10
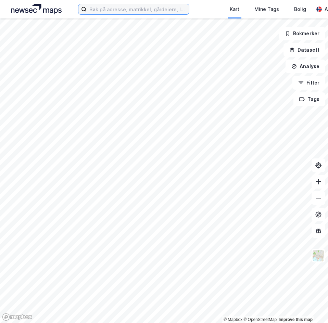
click at [114, 10] on input at bounding box center [138, 9] width 102 height 10
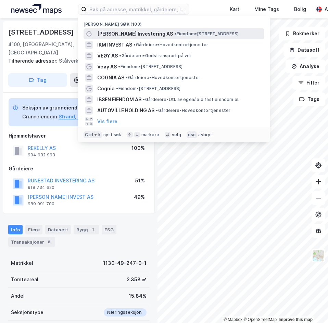
click at [116, 32] on span "[PERSON_NAME] Investering AS" at bounding box center [135, 34] width 76 height 8
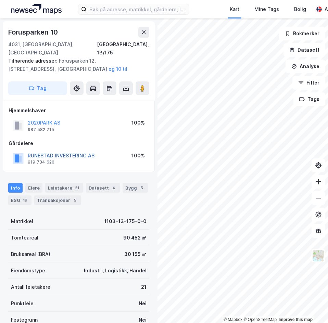
click at [0, 0] on button "RUNESTAD INVESTERING AS" at bounding box center [0, 0] width 0 height 0
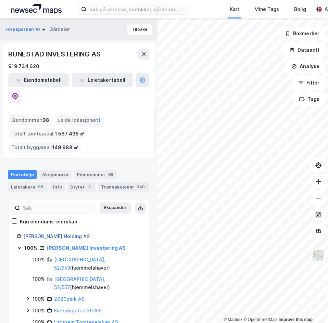
click at [54, 234] on link "[PERSON_NAME] Holding AS" at bounding box center [56, 237] width 66 height 6
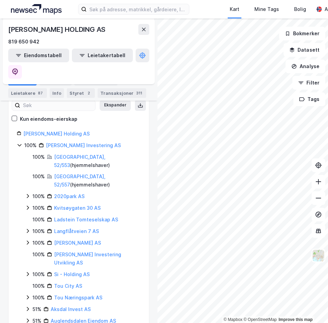
scroll to position [137, 0]
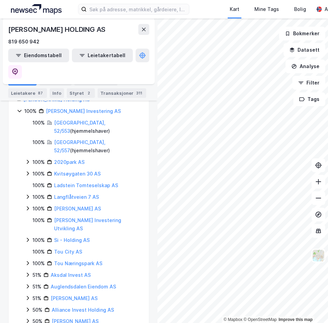
click at [31, 236] on div "100% Si - Holding AS" at bounding box center [83, 240] width 116 height 8
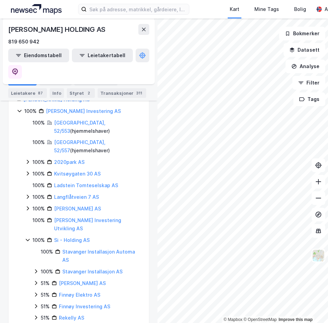
click at [29, 239] on icon at bounding box center [28, 240] width 4 height 2
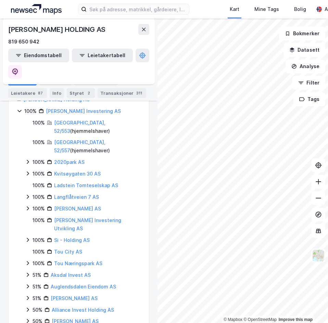
click at [28, 238] on icon at bounding box center [28, 240] width 2 height 4
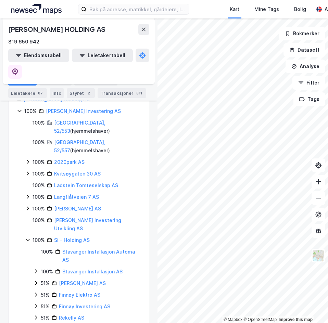
click at [37, 281] on icon at bounding box center [35, 283] width 5 height 5
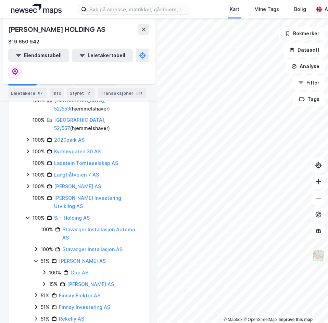
scroll to position [171, 0]
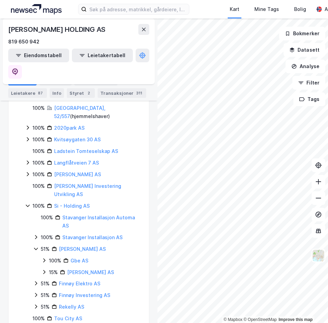
click at [44, 257] on div "100% Gbe AS" at bounding box center [90, 261] width 99 height 8
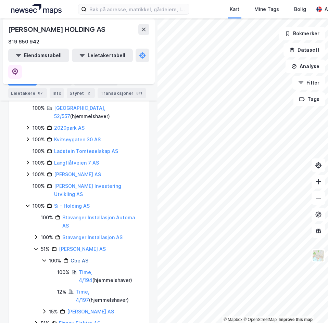
click at [82, 258] on link "Gbe AS" at bounding box center [80, 261] width 18 height 6
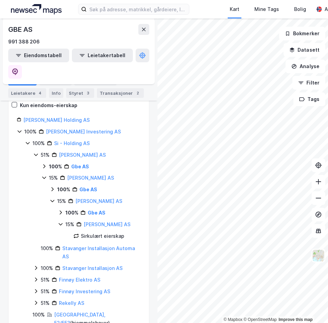
scroll to position [171, 0]
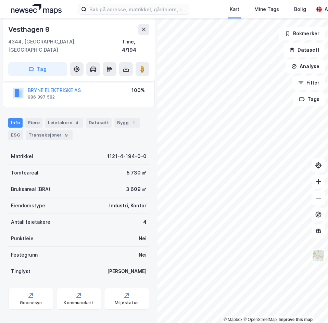
scroll to position [72, 0]
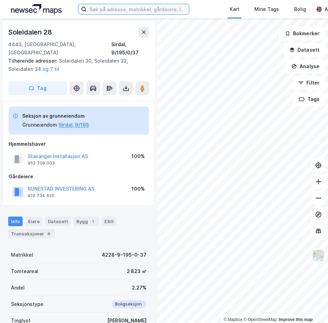
click at [124, 11] on input at bounding box center [138, 9] width 102 height 10
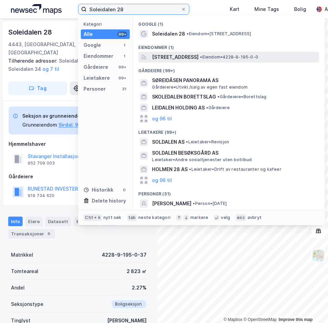
type input "Soleidalen 28"
click at [196, 58] on span "Soleidalen 28, 4443, TJØRHOM, SIRDAL" at bounding box center [175, 57] width 47 height 8
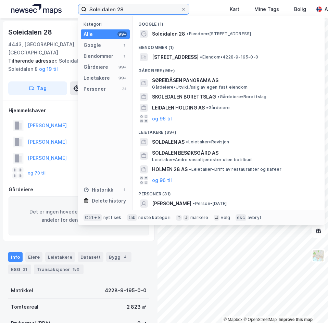
drag, startPoint x: 128, startPoint y: 7, endPoint x: 84, endPoint y: 8, distance: 44.9
click at [84, 8] on label "Soleidalen 28" at bounding box center [133, 9] width 111 height 11
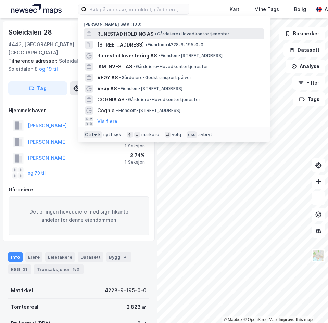
click at [127, 28] on div "RUNESTAD HOLDING AS • Gårdeiere • Hovedkontortjenester" at bounding box center [174, 33] width 181 height 11
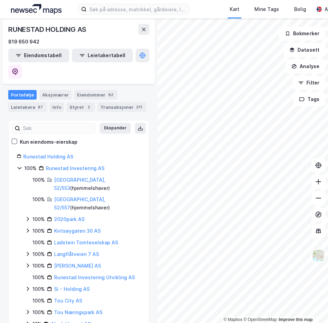
scroll to position [69, 0]
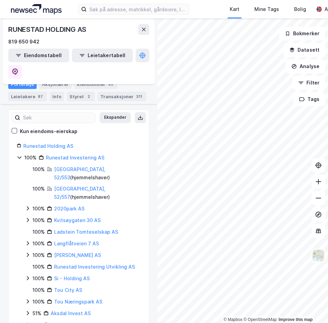
click at [30, 206] on icon at bounding box center [27, 208] width 5 height 5
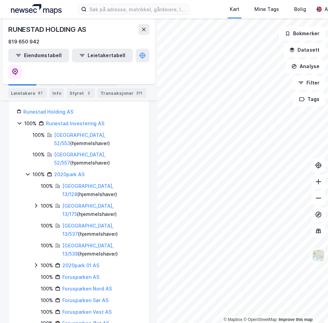
scroll to position [137, 0]
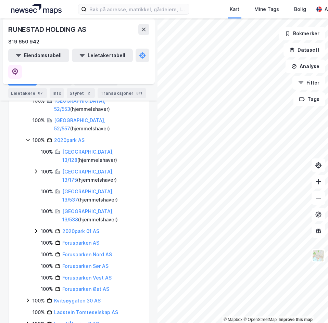
click at [36, 229] on icon at bounding box center [35, 231] width 5 height 5
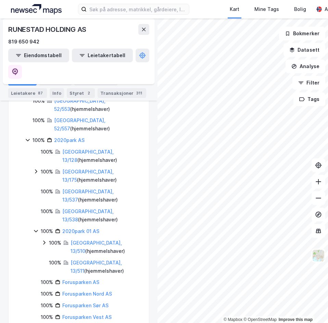
click at [36, 229] on icon at bounding box center [35, 231] width 5 height 5
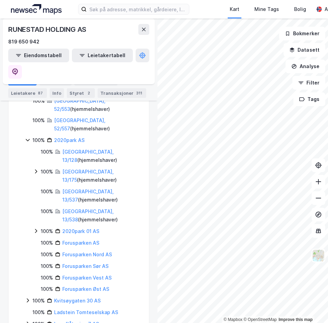
scroll to position [103, 0]
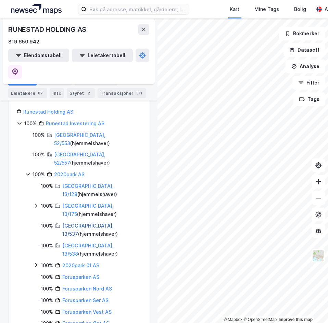
click at [90, 223] on link "Stavanger, 13/537" at bounding box center [87, 230] width 51 height 14
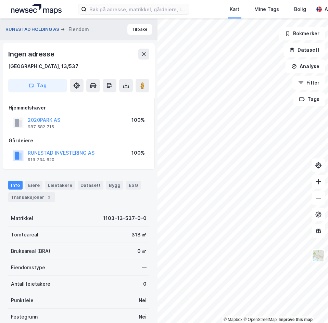
click at [31, 27] on button "[PERSON_NAME] HOLDING AS" at bounding box center [32, 29] width 55 height 7
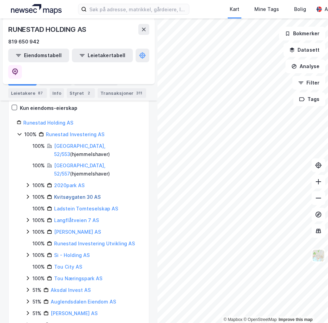
scroll to position [103, 0]
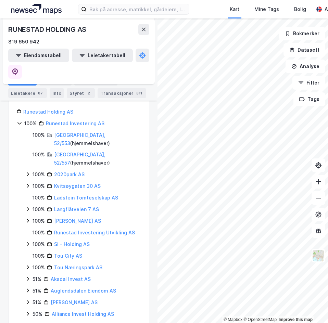
click at [29, 173] on icon at bounding box center [28, 175] width 2 height 4
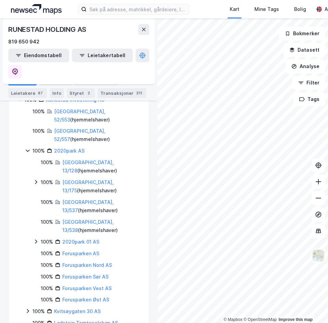
scroll to position [137, 0]
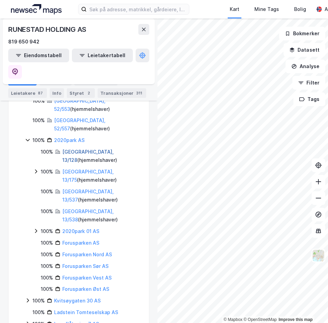
click at [84, 149] on link "Stavanger, 13/128" at bounding box center [87, 156] width 51 height 14
